Goal: Obtain resource: Obtain resource

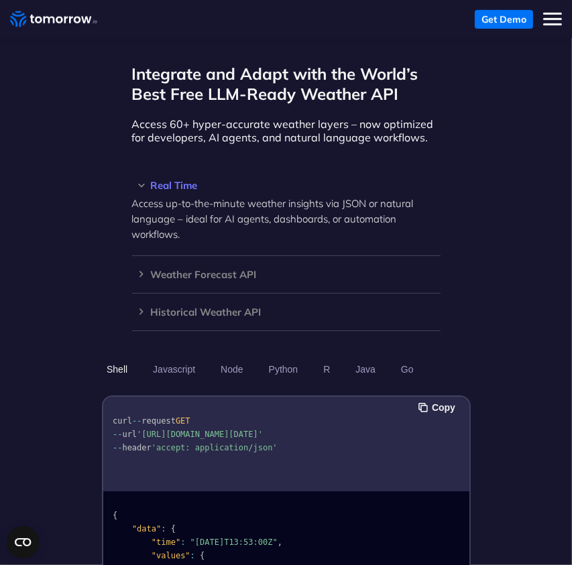
scroll to position [1015, 0]
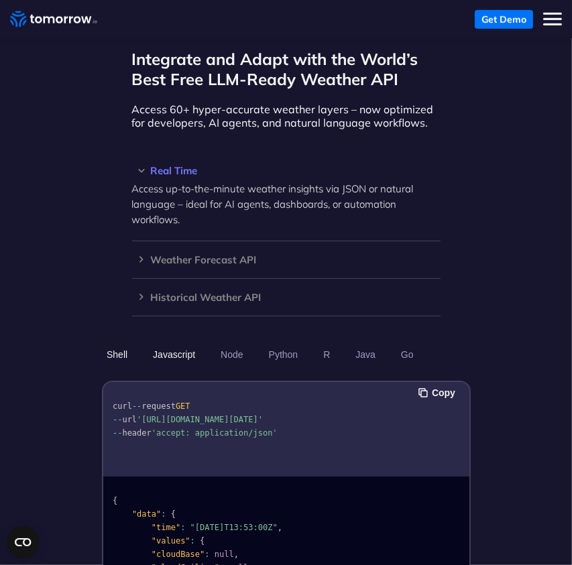
click at [173, 343] on button "Javascript" at bounding box center [174, 354] width 52 height 23
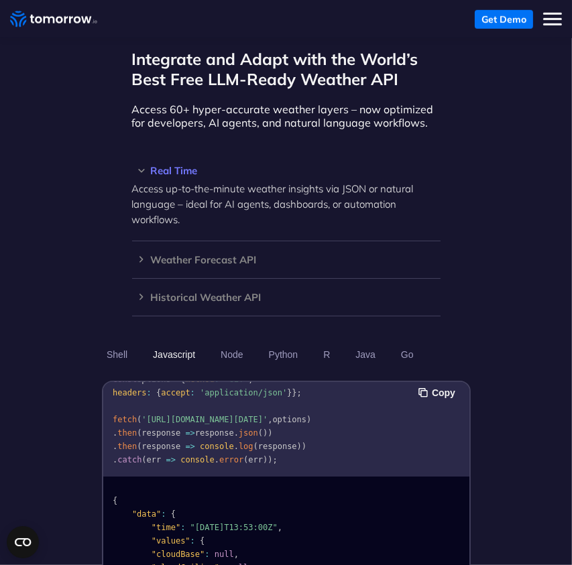
scroll to position [41, 0]
click at [417, 373] on pre "const options = { method : 'GET' , headers : { accept : 'application/json' } };…" at bounding box center [286, 415] width 366 height 115
click at [422, 385] on button "Copy" at bounding box center [438, 392] width 41 height 15
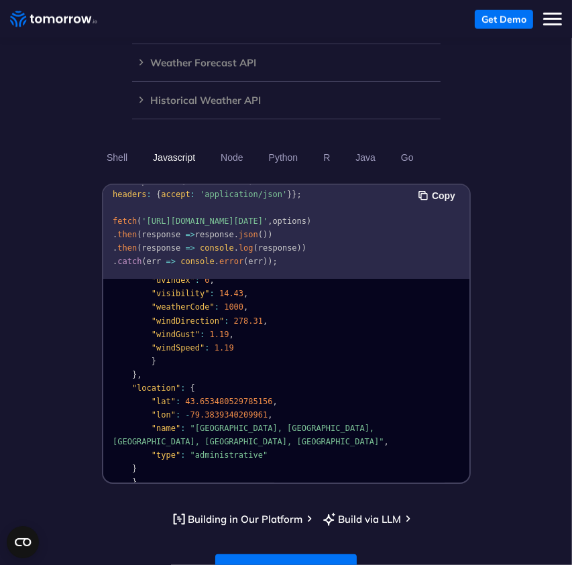
scroll to position [268, 0]
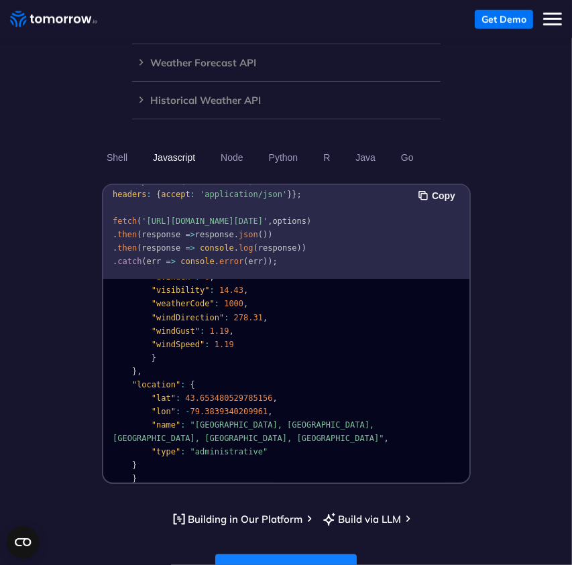
click at [292, 554] on link "Try Free Weather API" at bounding box center [285, 571] width 141 height 34
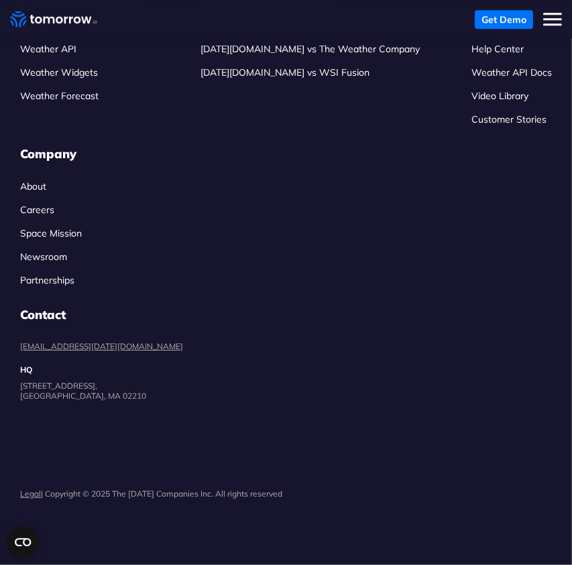
scroll to position [4409, 0]
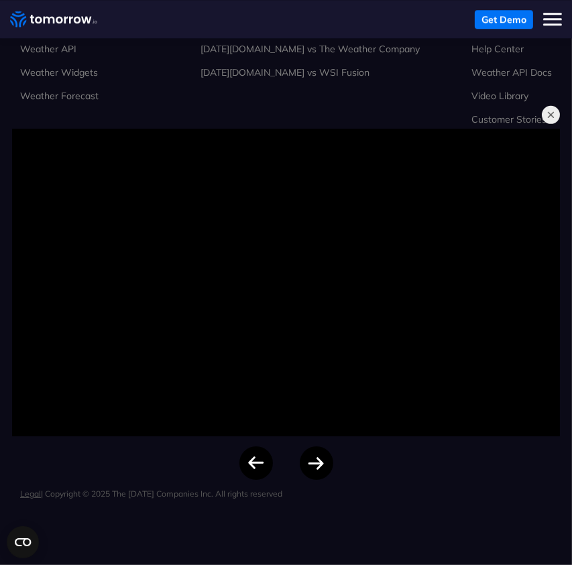
click at [560, 108] on button "button" at bounding box center [550, 114] width 19 height 19
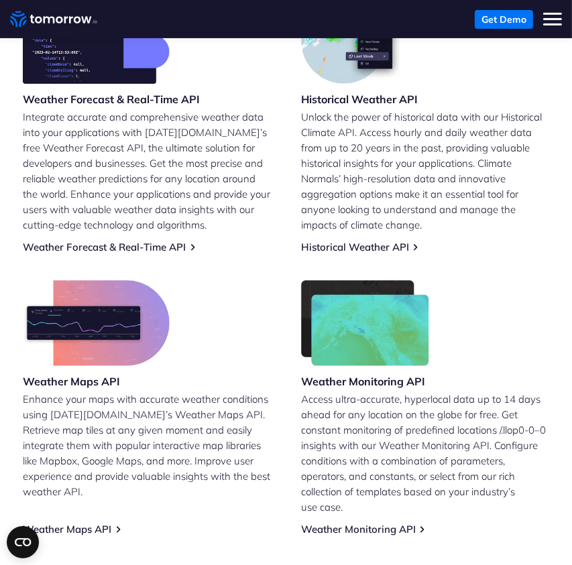
scroll to position [0, 0]
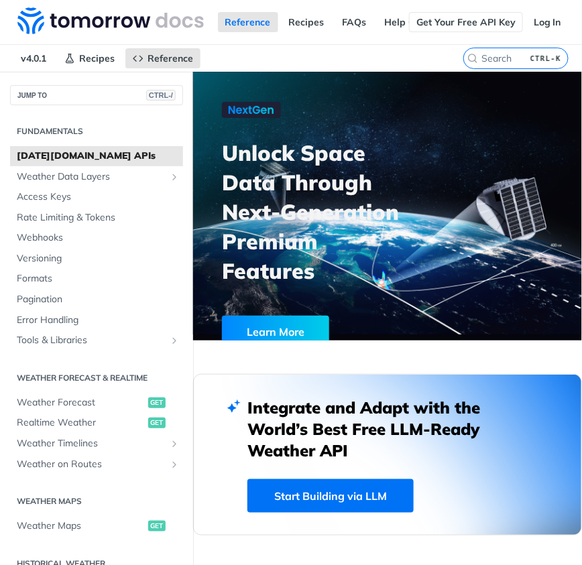
scroll to position [19, 0]
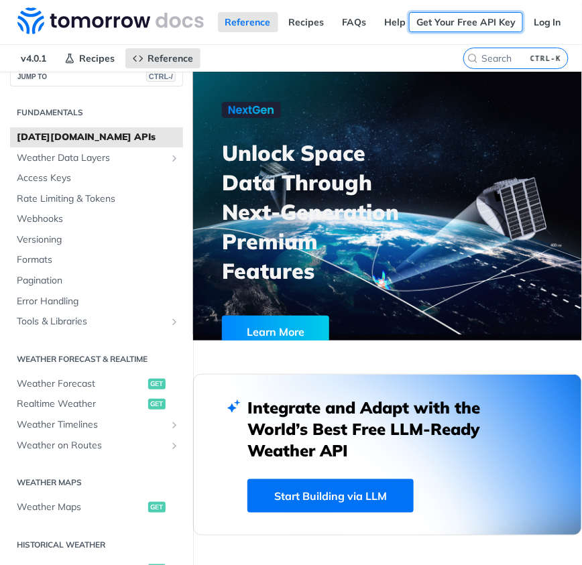
click at [485, 25] on link "Get Your Free API Key" at bounding box center [466, 22] width 114 height 20
click at [532, 24] on link "Log In" at bounding box center [547, 22] width 42 height 20
